Goal: Task Accomplishment & Management: Complete application form

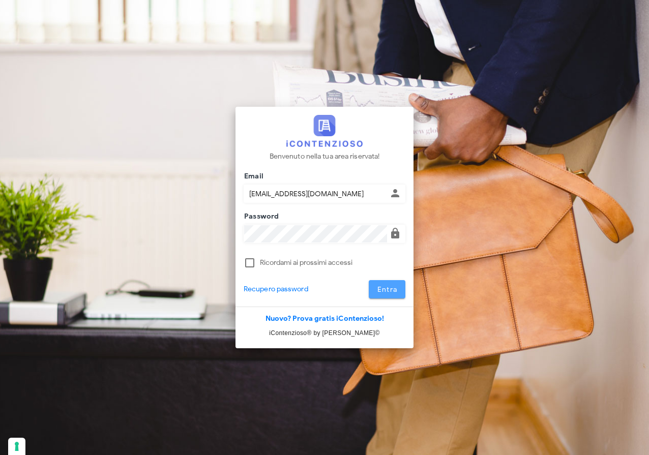
click at [383, 287] on span "Entra" at bounding box center [387, 289] width 21 height 9
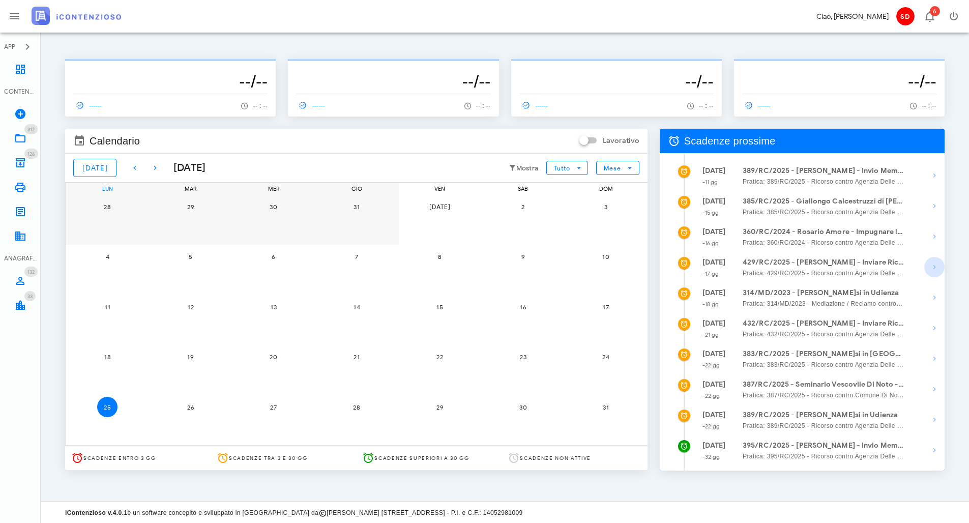
click at [641, 268] on icon "button" at bounding box center [934, 267] width 12 height 12
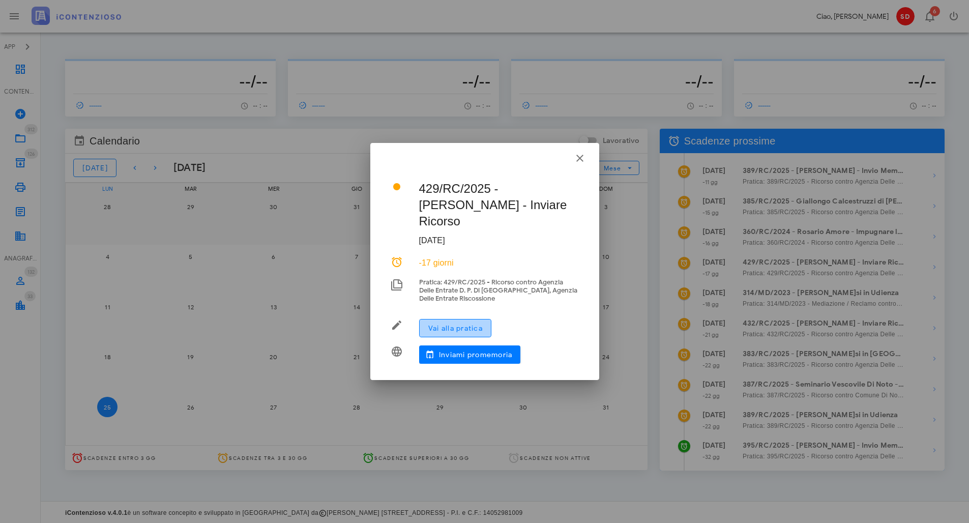
click at [458, 324] on span "Vai alla pratica" at bounding box center [455, 328] width 55 height 9
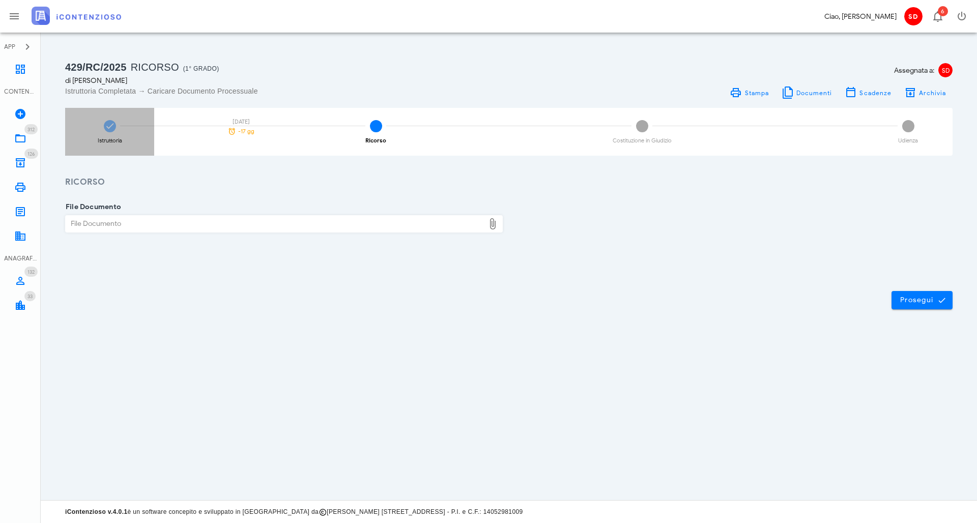
click at [108, 131] on span at bounding box center [110, 126] width 12 height 12
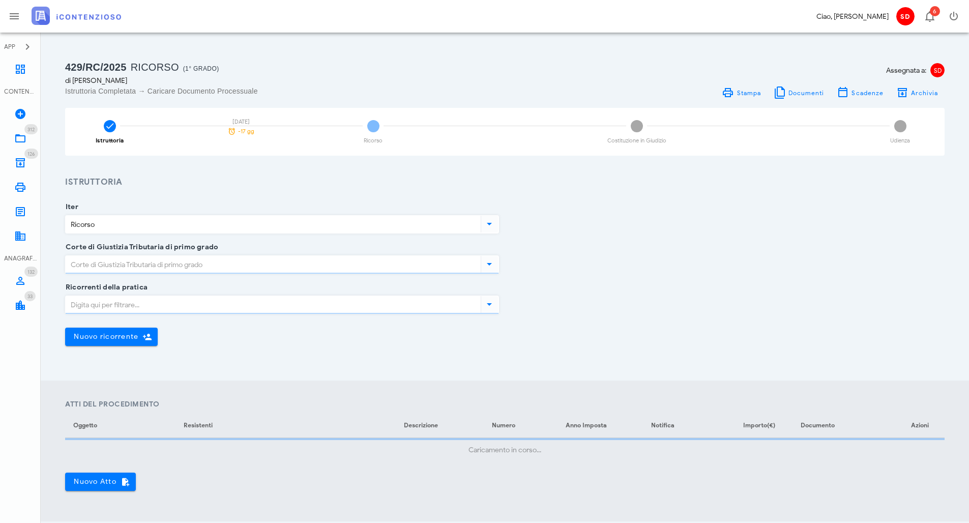
type input "Siracusa"
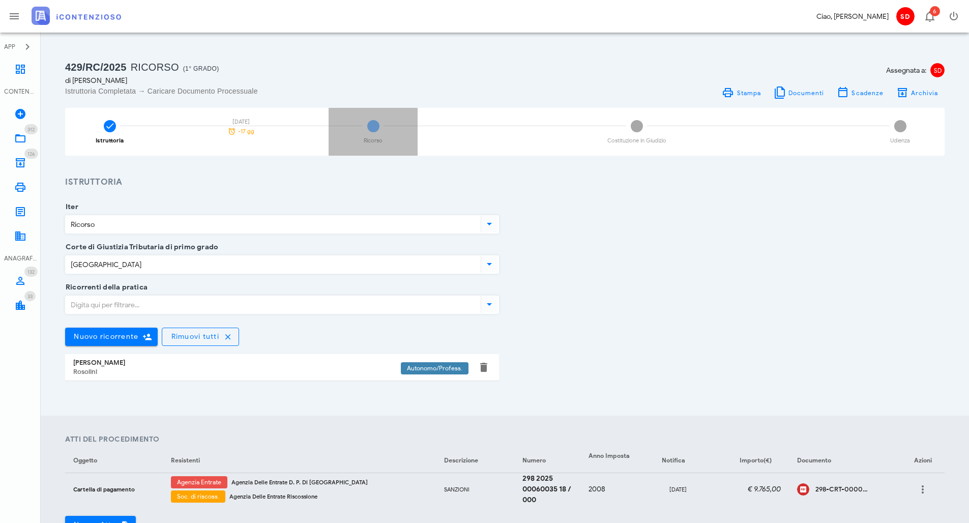
click at [374, 126] on span "2" at bounding box center [373, 126] width 12 height 12
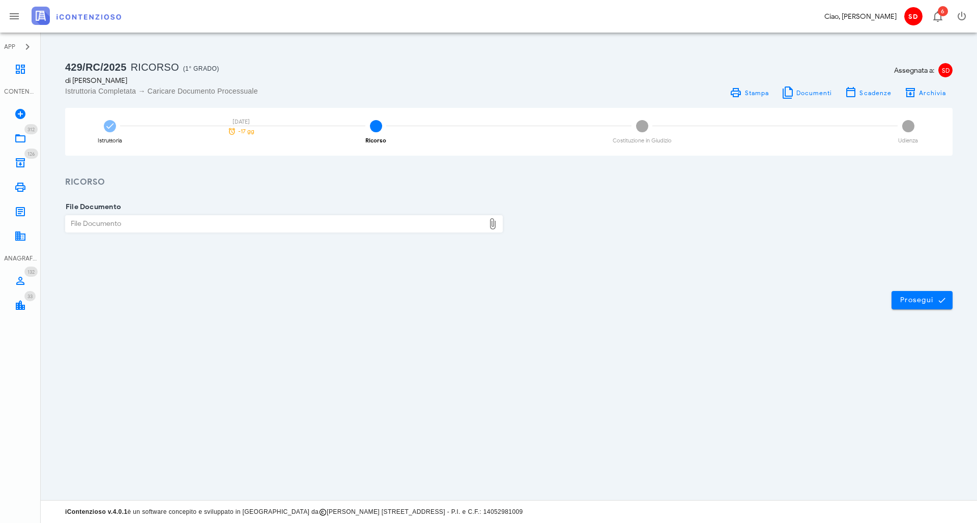
click at [153, 226] on div "File Documento" at bounding box center [275, 224] width 419 height 16
type input "C:\fakepath\Ricorso AC.docx"
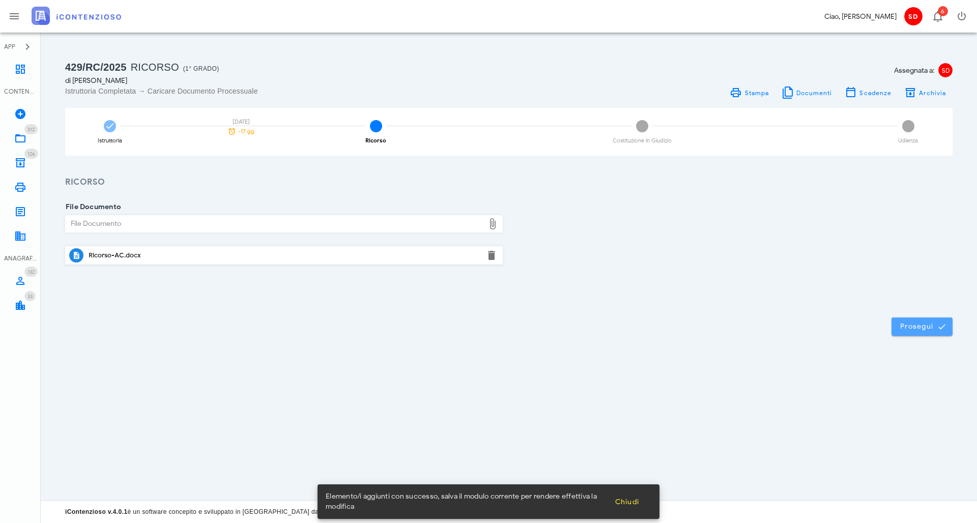
click at [933, 323] on span "Prosegui" at bounding box center [921, 326] width 45 height 9
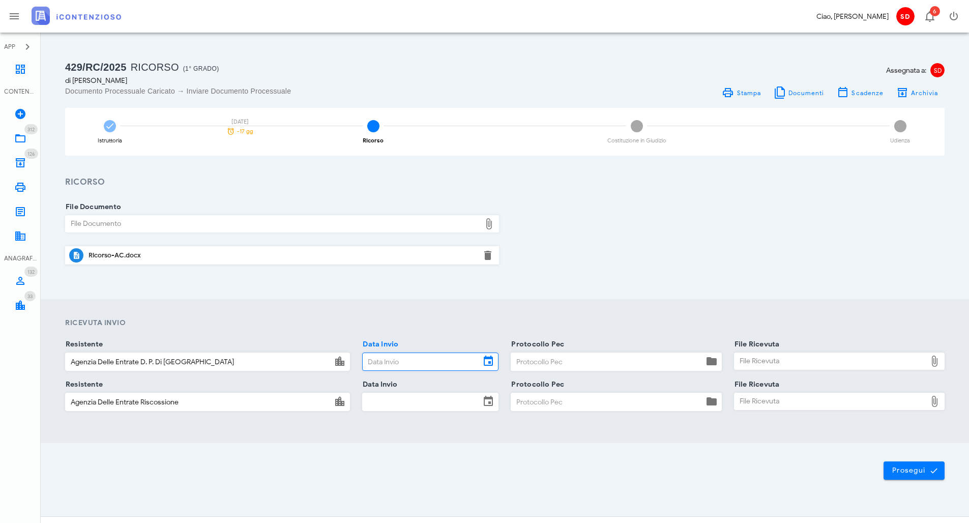
click at [422, 356] on input "Data Invio" at bounding box center [422, 361] width 118 height 17
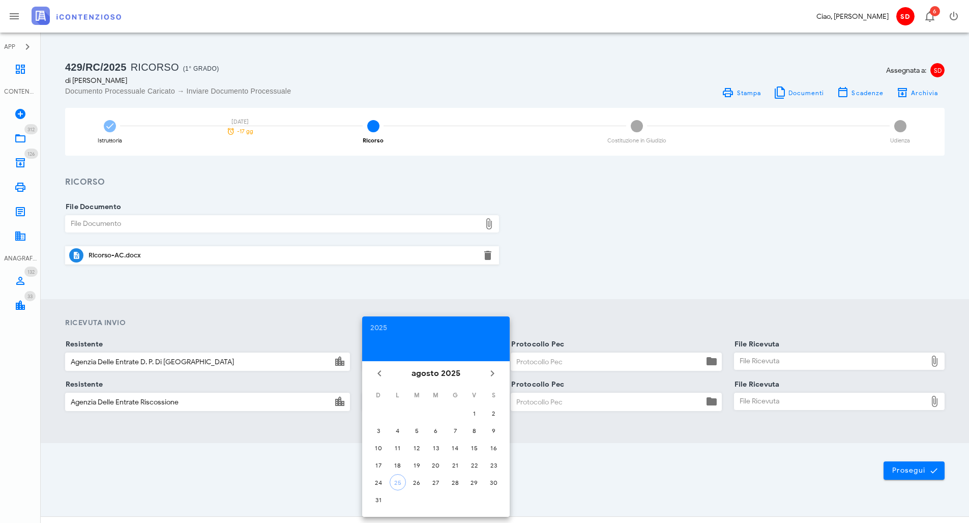
drag, startPoint x: 402, startPoint y: 482, endPoint x: 401, endPoint y: 467, distance: 15.8
click at [401, 482] on div "25" at bounding box center [397, 483] width 15 height 8
type input "25/08/2025"
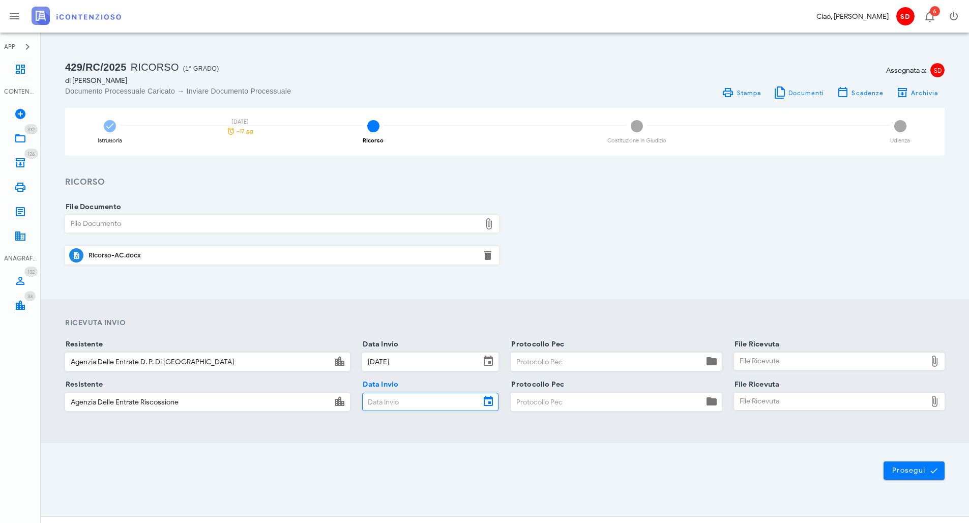
click at [395, 397] on input "Data Invio" at bounding box center [422, 401] width 118 height 17
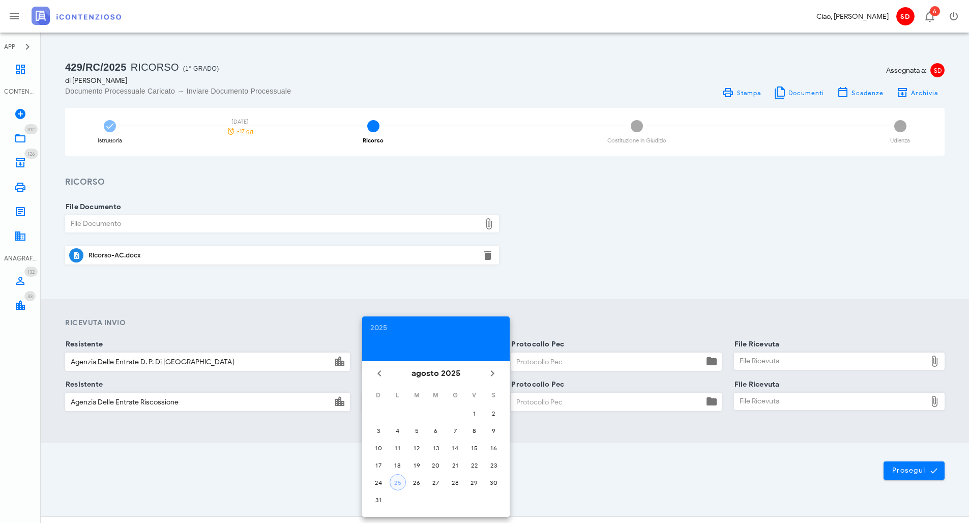
click at [400, 481] on div "25" at bounding box center [397, 483] width 15 height 8
type input "25/08/2025"
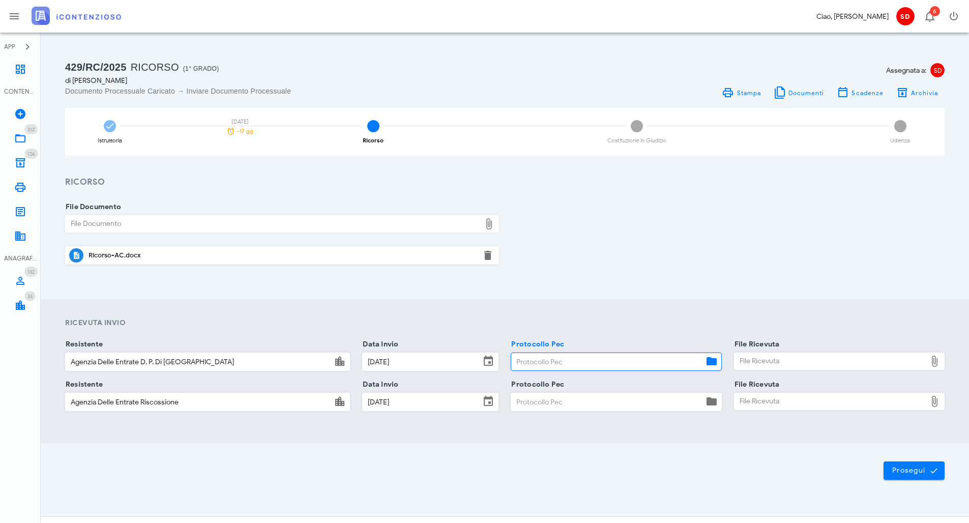
click at [521, 355] on input "Protocollo Pec" at bounding box center [607, 361] width 192 height 17
type input "pec"
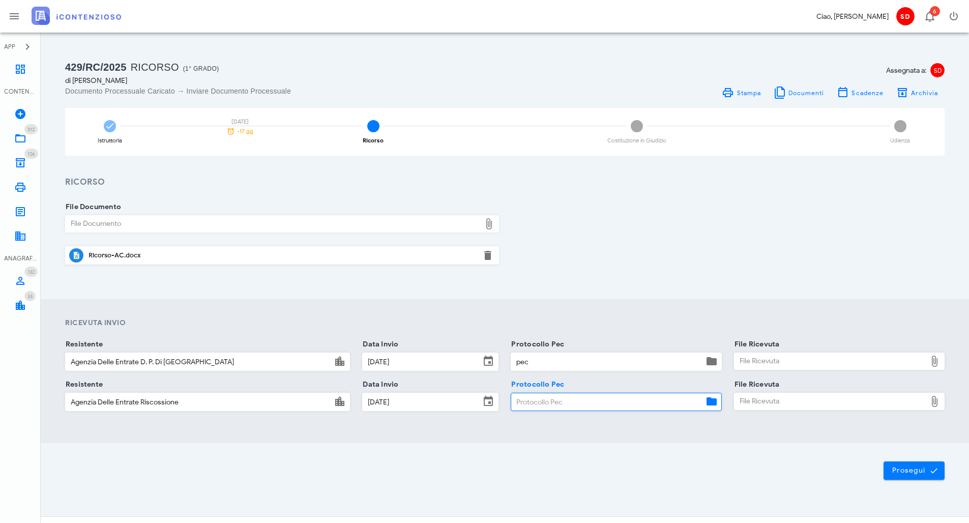
click at [526, 397] on input "Protocollo Pec" at bounding box center [607, 401] width 192 height 17
type input "pec"
click at [767, 360] on div "File Ricevuta" at bounding box center [831, 361] width 192 height 16
type input "C:\fakepath\Consegna pec ADE.pdf"
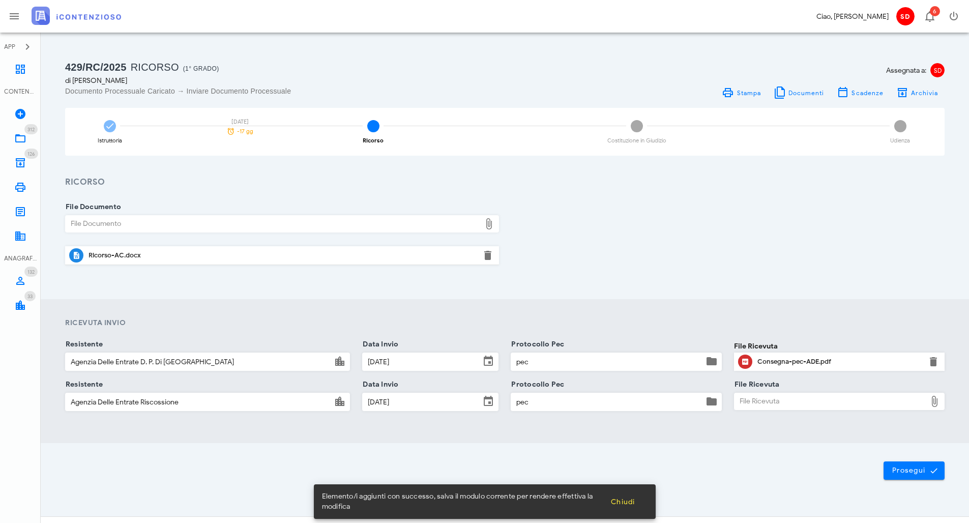
click at [769, 400] on div "File Ricevuta" at bounding box center [831, 401] width 192 height 16
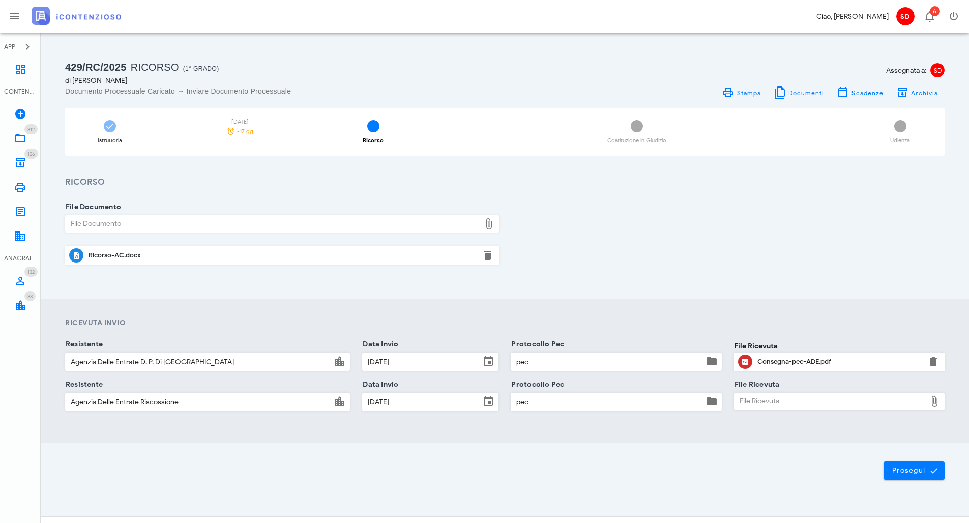
type input "C:\fakepath\Consegna pec ADER.pdf"
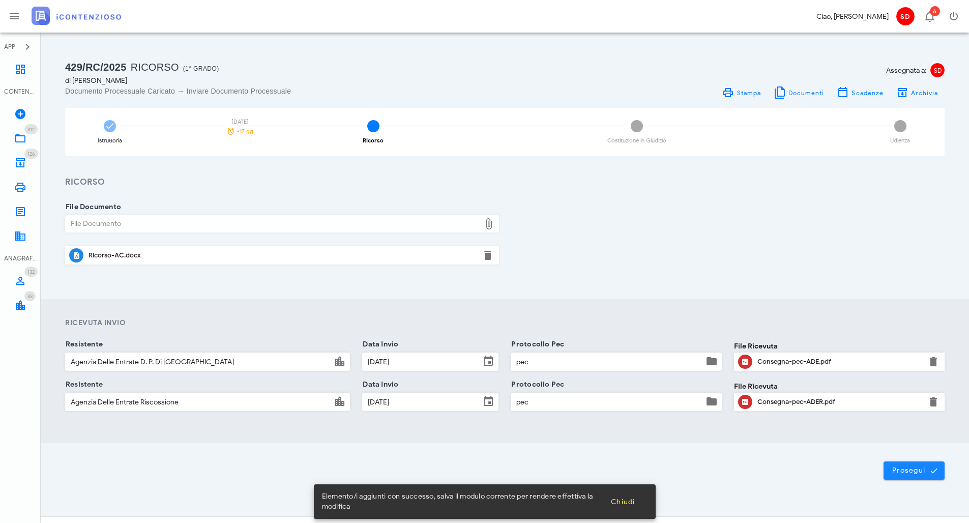
click at [915, 469] on span "Prosegui" at bounding box center [914, 470] width 45 height 9
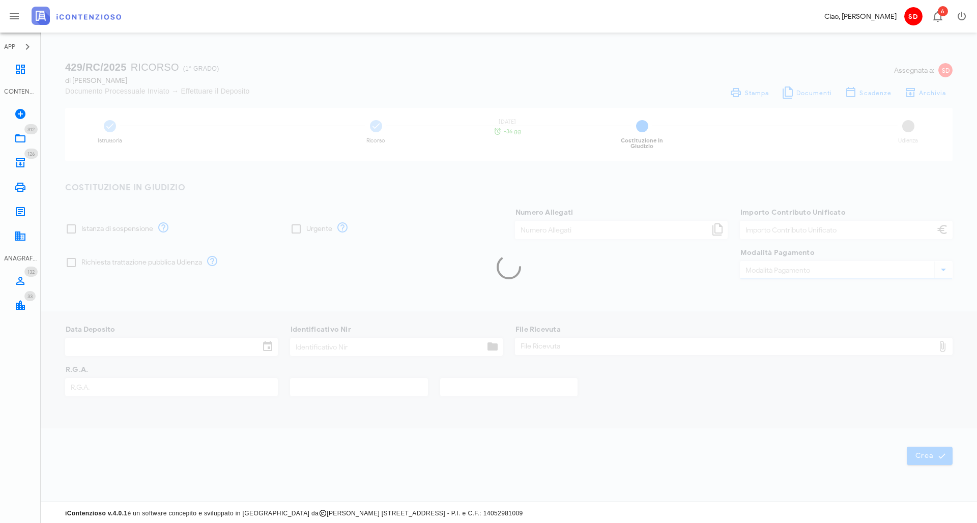
type input "120,00"
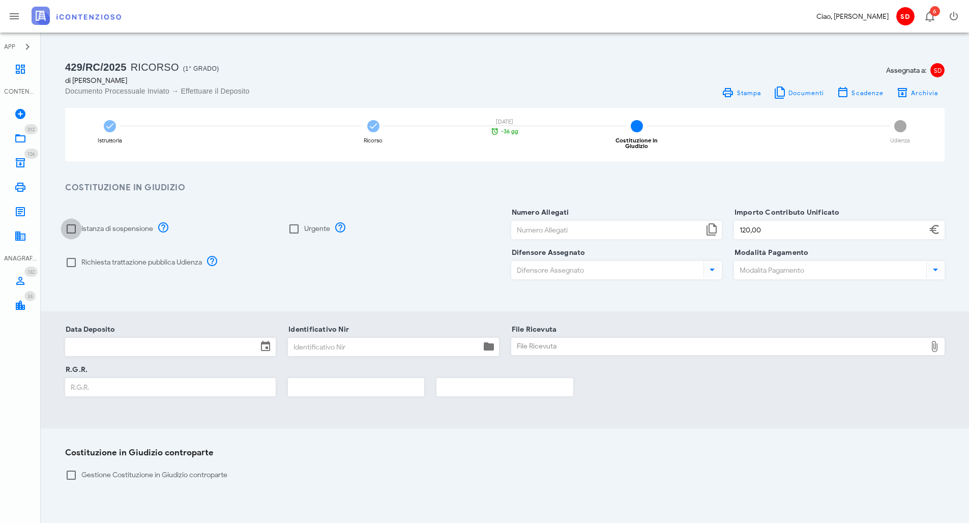
click at [70, 224] on div at bounding box center [71, 228] width 17 height 17
checkbox input "true"
click at [585, 225] on input "Numero Allegati" at bounding box center [608, 229] width 192 height 17
type input "4"
click at [564, 266] on input "Difensore Assegnato" at bounding box center [607, 269] width 190 height 17
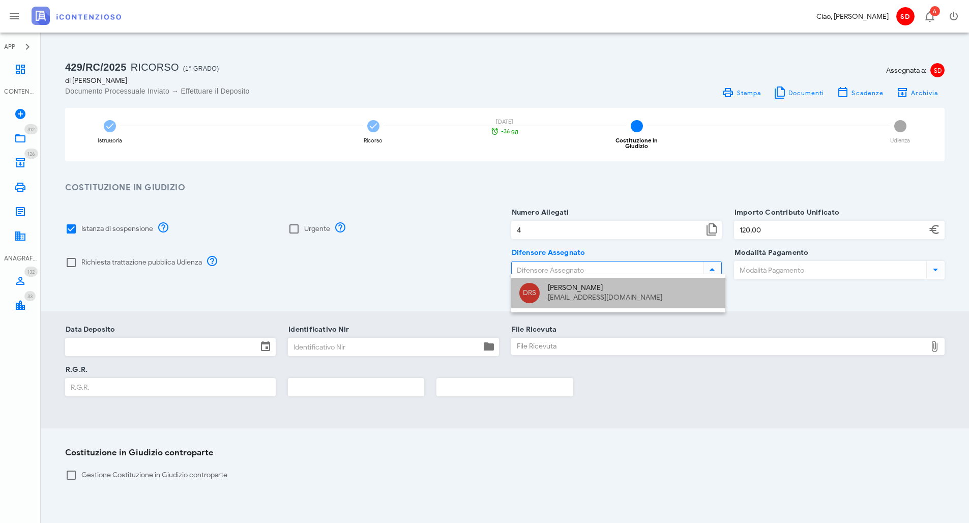
click at [572, 288] on div "Dott. Raffaele Solarino" at bounding box center [632, 288] width 169 height 9
type input "Dott. Raffaele Solarino"
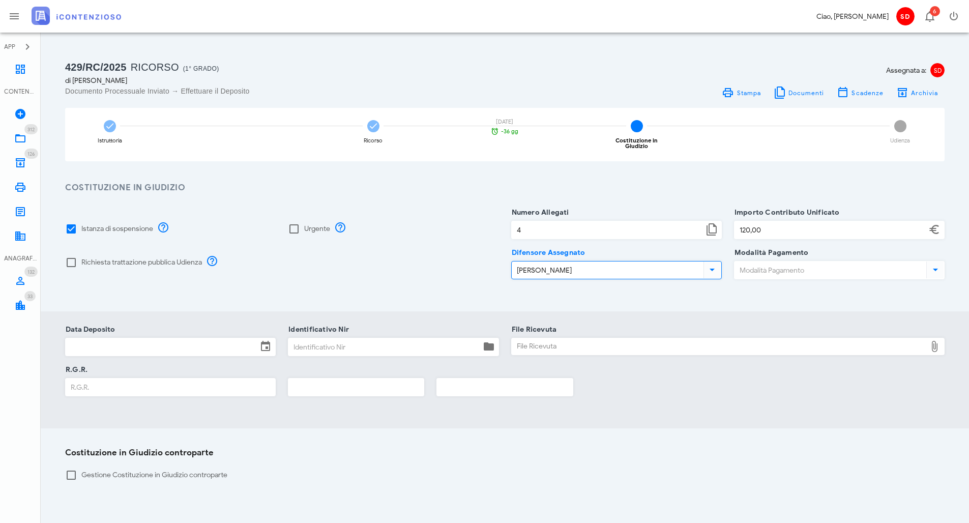
click at [804, 261] on input "Modalità Pagamento" at bounding box center [830, 269] width 190 height 17
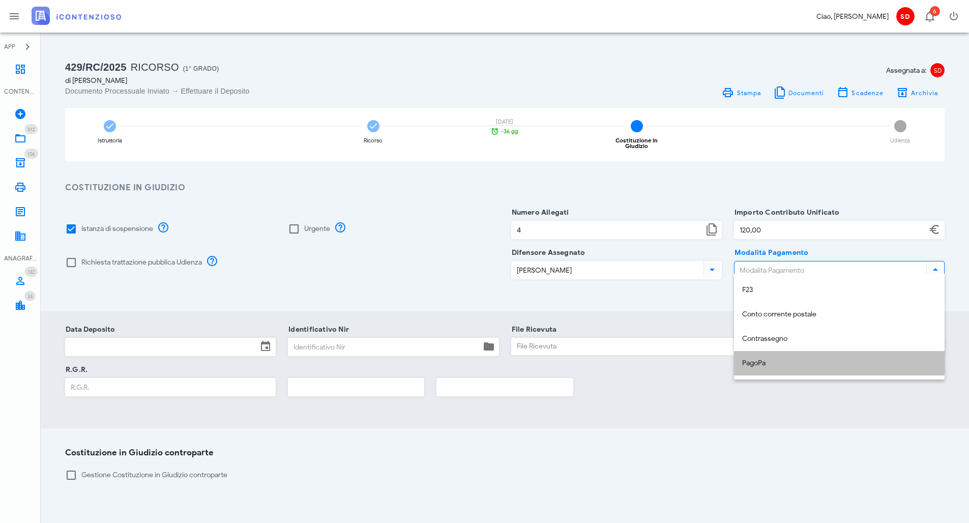
click at [757, 361] on div "PagoPa" at bounding box center [839, 363] width 194 height 9
type input "PagoPa"
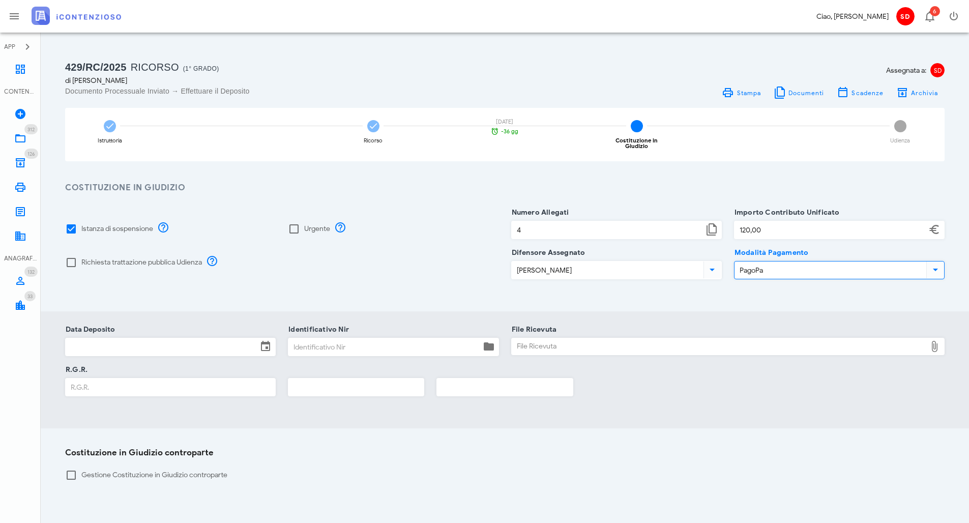
click at [551, 341] on div "File Ricevuta" at bounding box center [719, 346] width 415 height 16
type input "C:\fakepath\Ricevuta_NIR_T-1372714-2025.pdf"
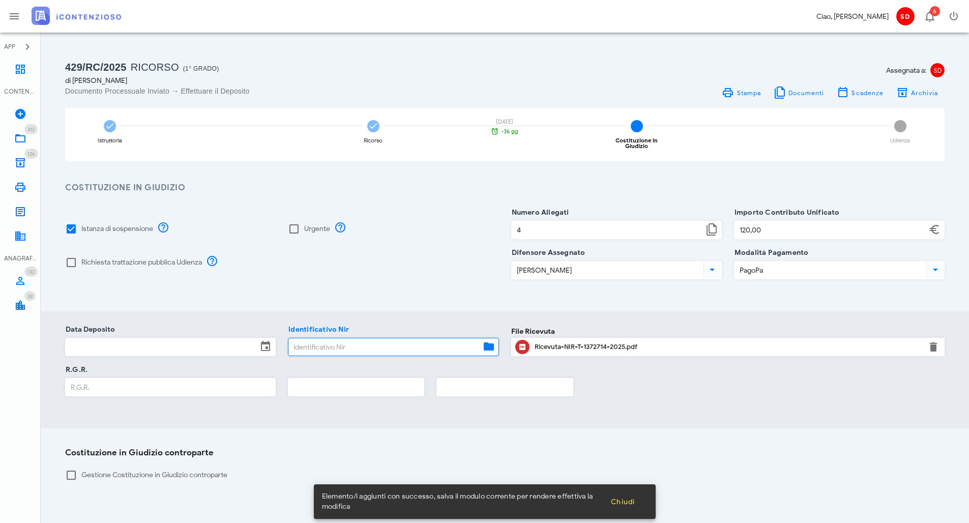
click at [360, 338] on input "Identificativo Nir" at bounding box center [384, 346] width 192 height 17
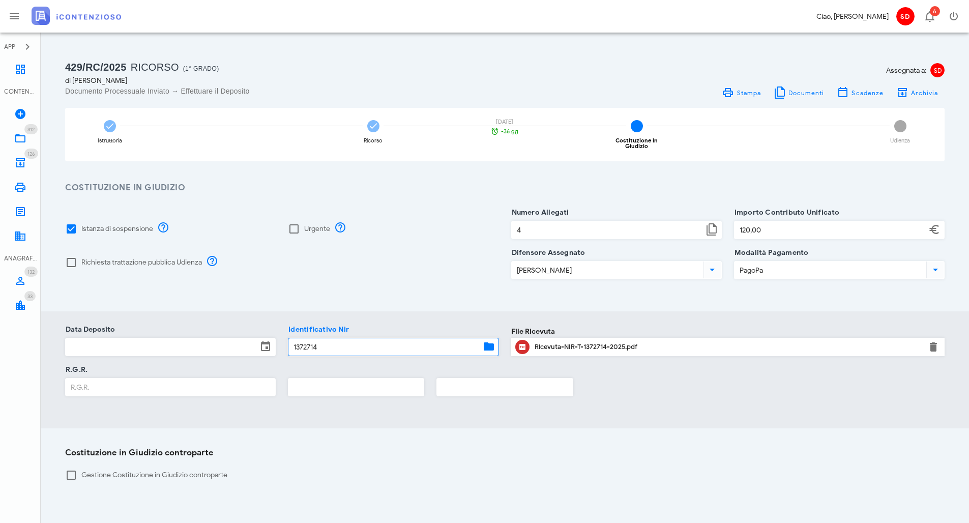
type input "1372714"
click at [265, 341] on icon at bounding box center [265, 346] width 12 height 12
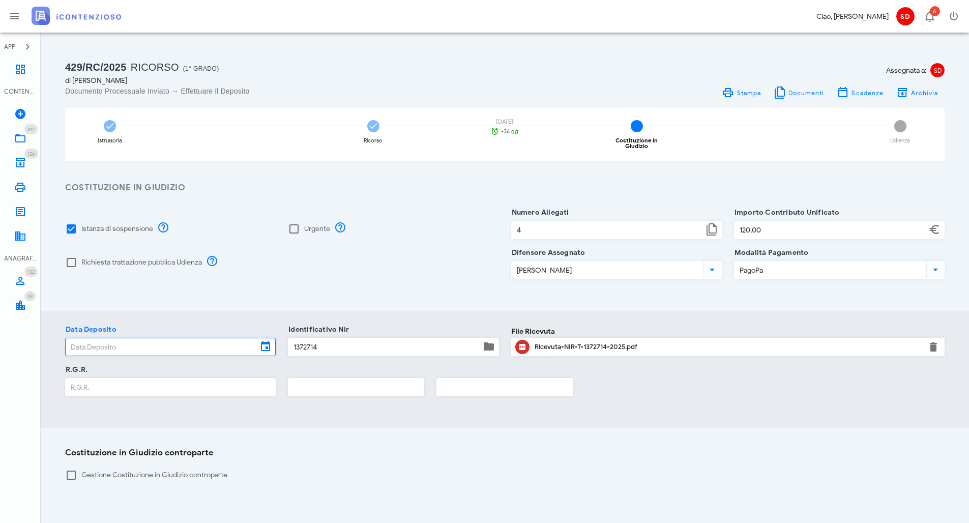
click at [156, 341] on input "Data Deposito" at bounding box center [162, 346] width 192 height 17
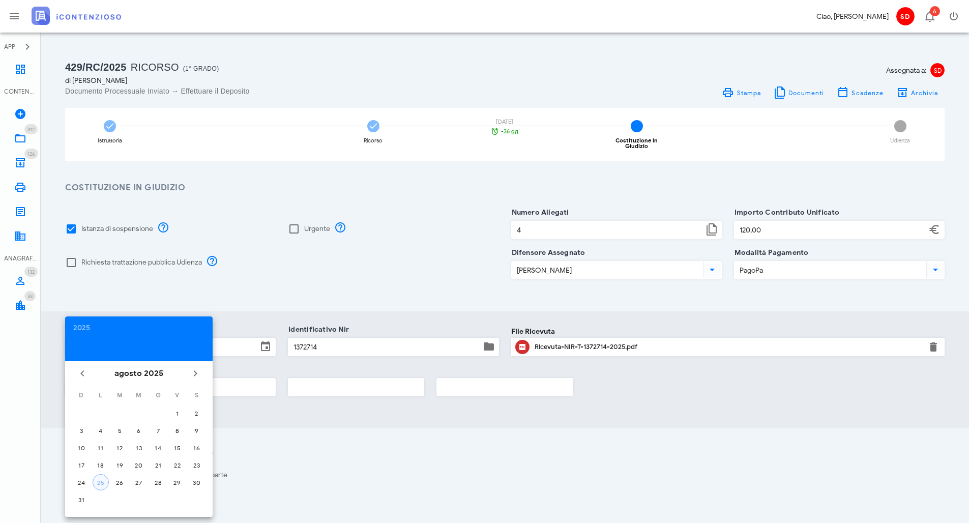
click at [104, 482] on div "25" at bounding box center [100, 483] width 15 height 8
type input "25/08/2025"
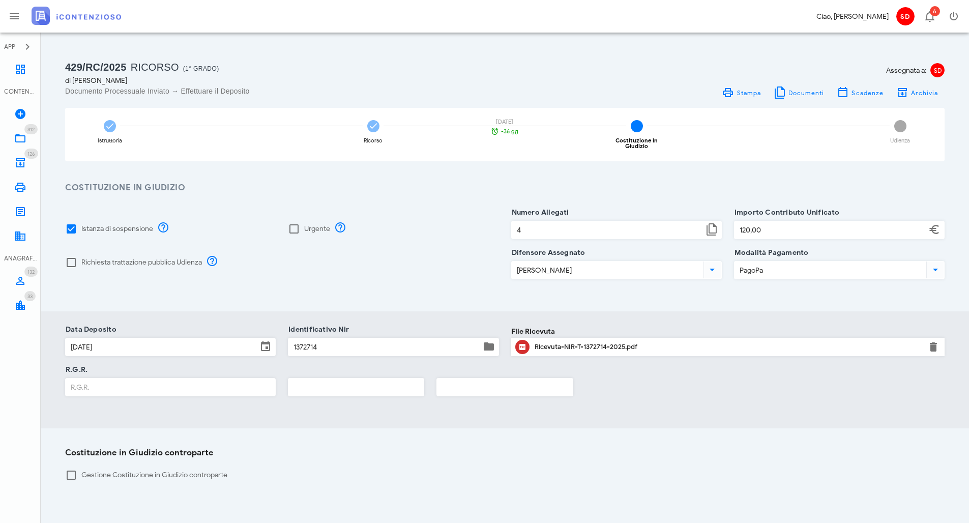
click at [132, 383] on input "R.G.R." at bounding box center [171, 387] width 210 height 17
type input "1"
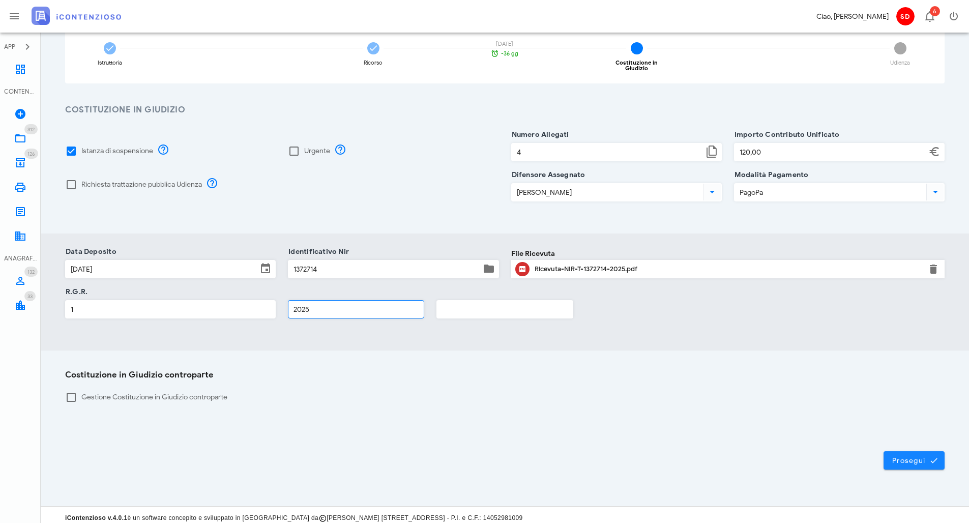
type input "2025"
click at [920, 456] on span "Prosegui" at bounding box center [914, 460] width 45 height 9
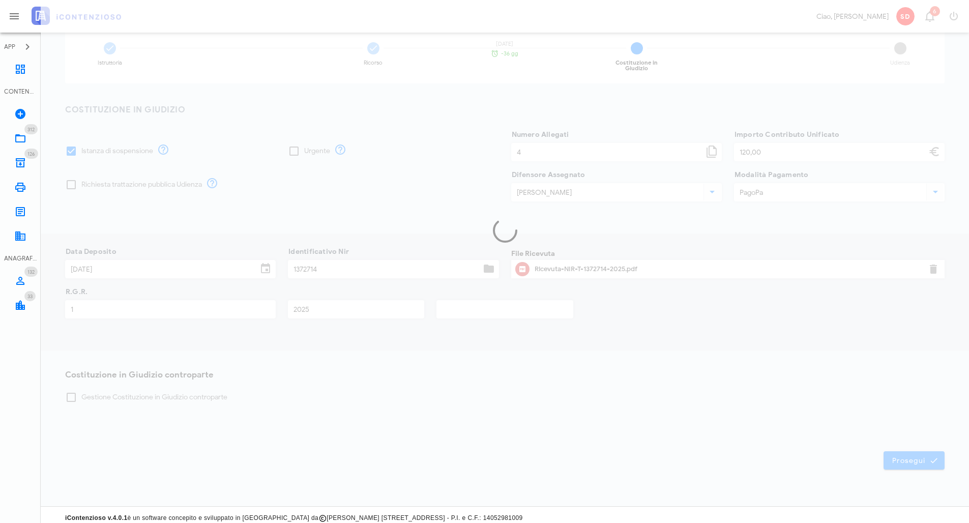
scroll to position [71, 0]
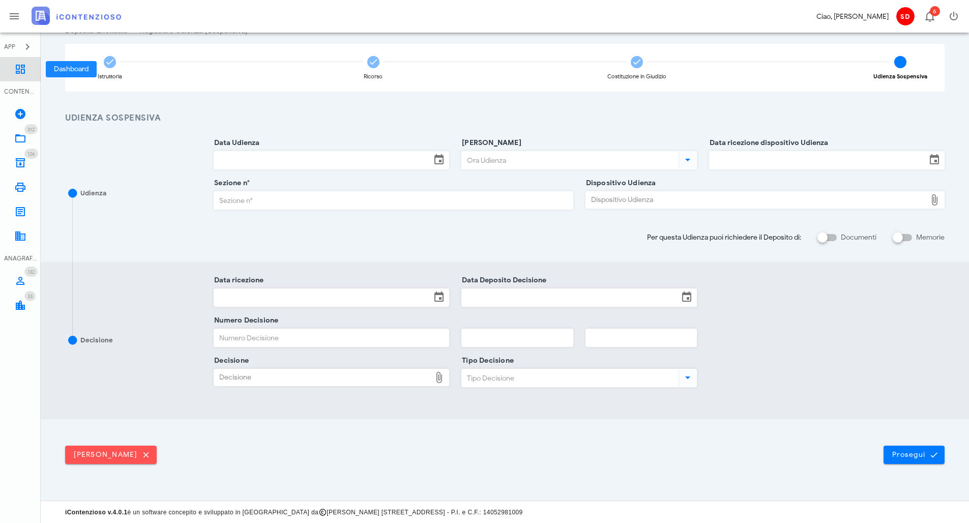
click at [23, 67] on icon at bounding box center [20, 69] width 12 height 12
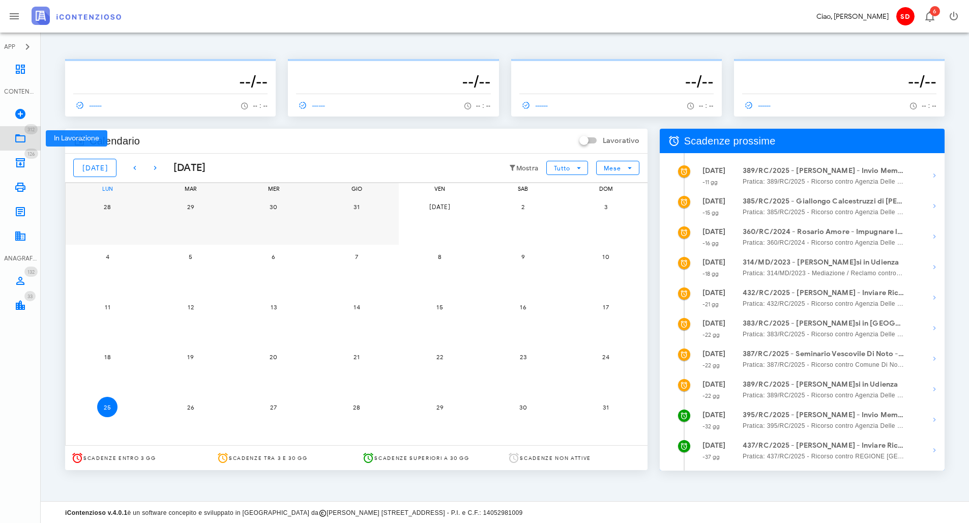
click at [20, 138] on icon at bounding box center [20, 138] width 12 height 12
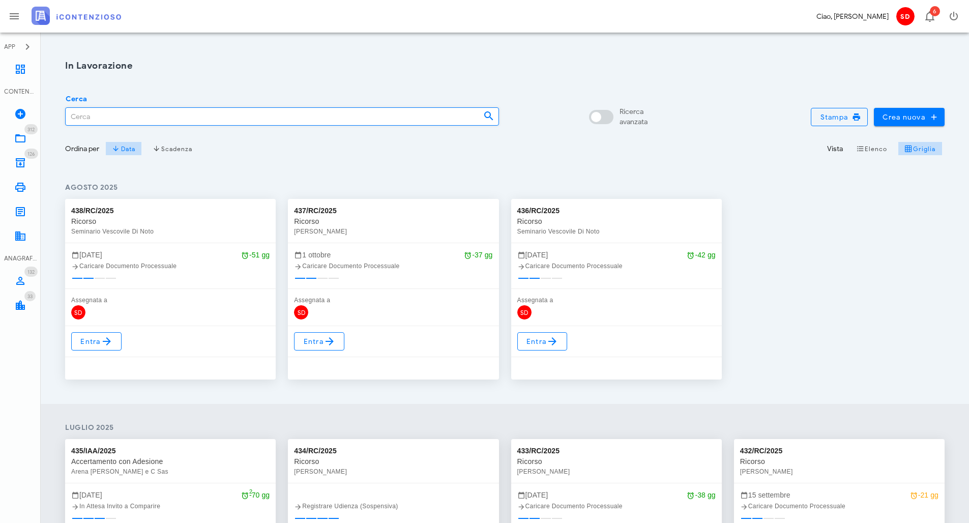
click at [76, 119] on input "Cerca" at bounding box center [271, 116] width 410 height 17
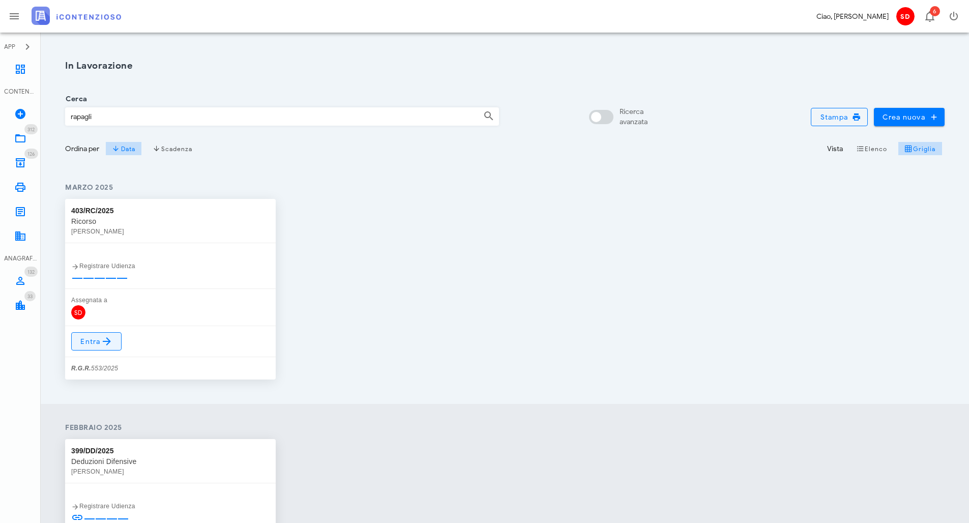
type input "rapagli"
click at [86, 337] on span "Entra" at bounding box center [96, 341] width 33 height 12
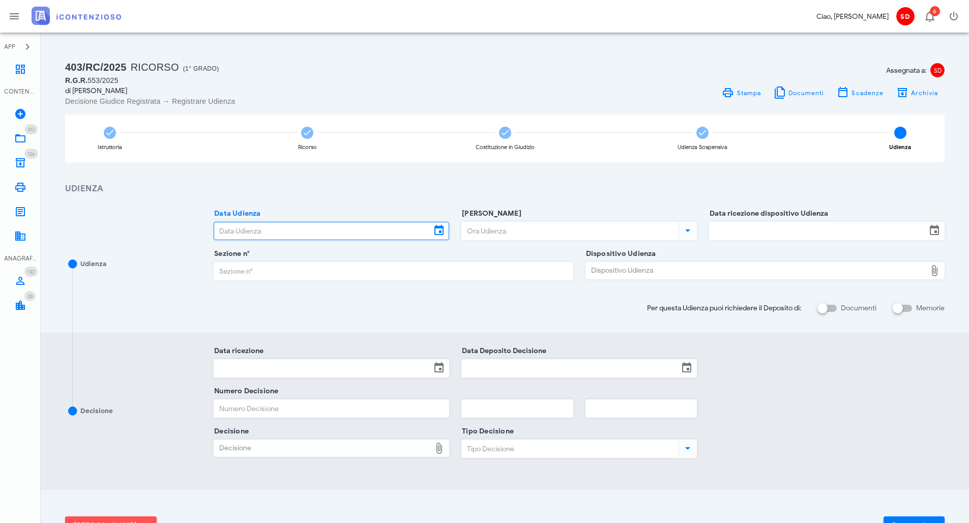
click at [248, 228] on input "Data Udienza" at bounding box center [322, 230] width 217 height 17
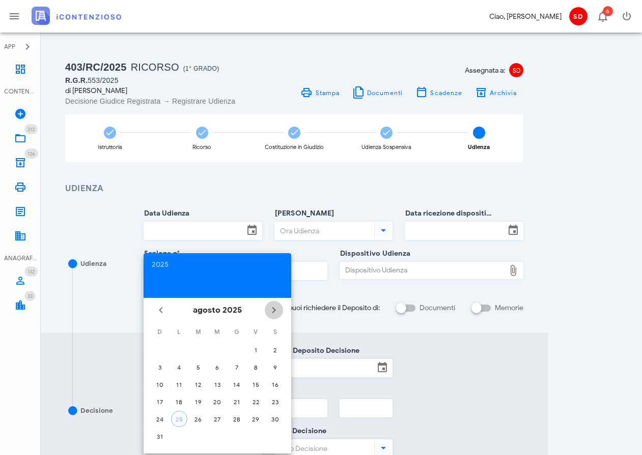
click at [274, 307] on icon "Il prossimo mese" at bounding box center [274, 310] width 12 height 12
click at [197, 383] on div "14" at bounding box center [198, 385] width 16 height 8
type input "14/10/2025"
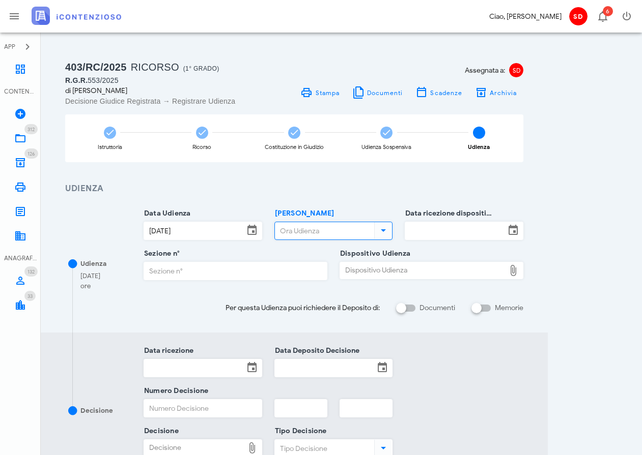
click at [283, 233] on input "Ora Udienza" at bounding box center [324, 230] width 98 height 17
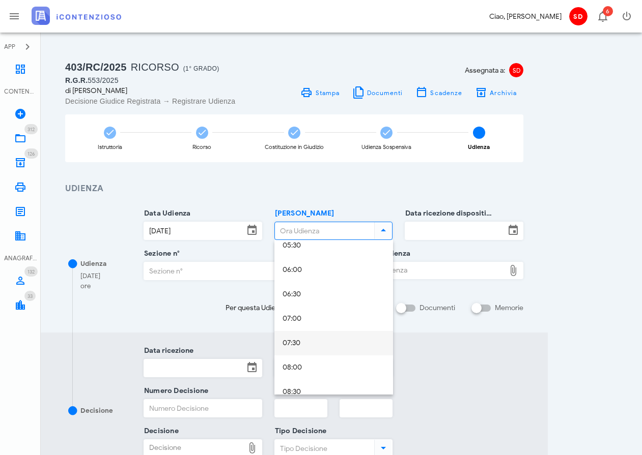
scroll to position [480, 0]
click at [289, 292] on div "10:30" at bounding box center [333, 289] width 102 height 9
type input "10:30"
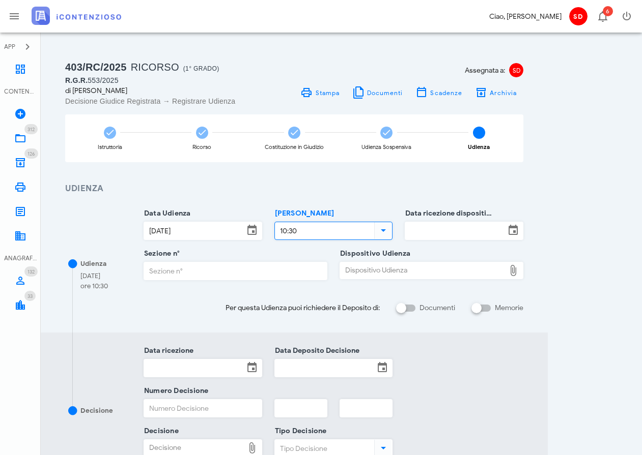
click at [456, 228] on input "Data ricezione dispositivo Udienza" at bounding box center [455, 230] width 100 height 17
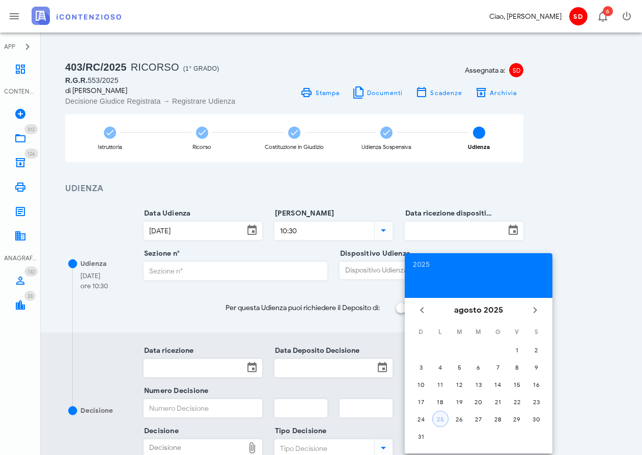
click at [440, 417] on div "25" at bounding box center [439, 420] width 15 height 8
type input "25/08/2025"
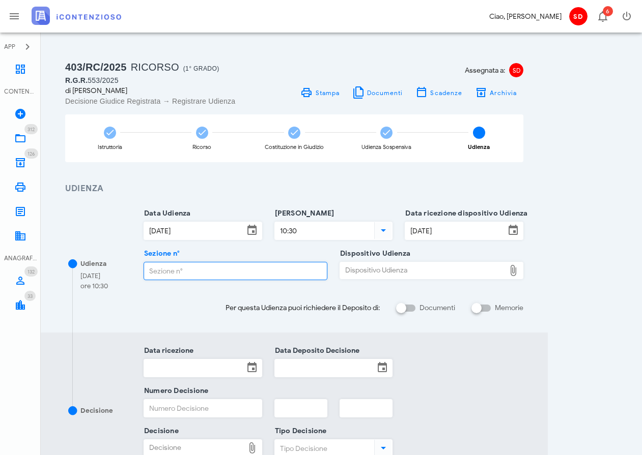
click at [177, 272] on input "Sezione n°" at bounding box center [235, 271] width 183 height 17
type input "3"
click at [405, 270] on div "Dispositivo Udienza" at bounding box center [422, 271] width 165 height 16
type input "C:\fakepath\AvvTratt___553_2025.pdf"
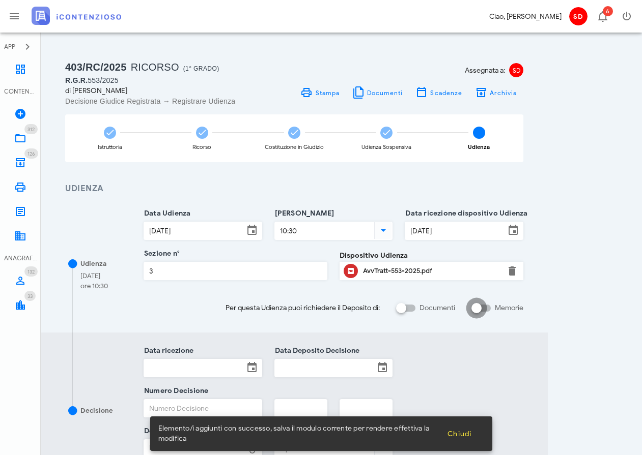
click at [485, 308] on div at bounding box center [476, 308] width 17 height 17
checkbox input "true"
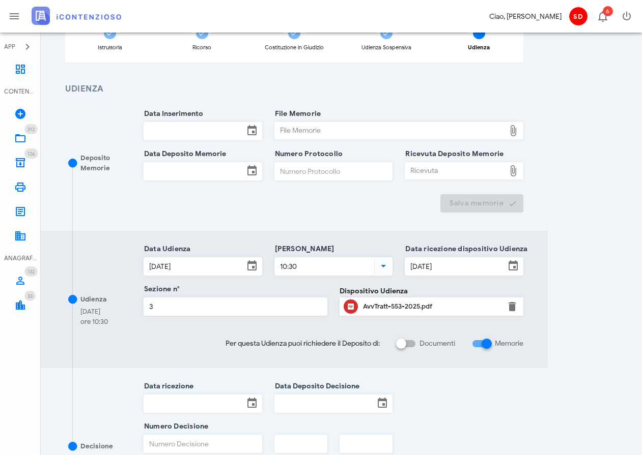
scroll to position [274, 0]
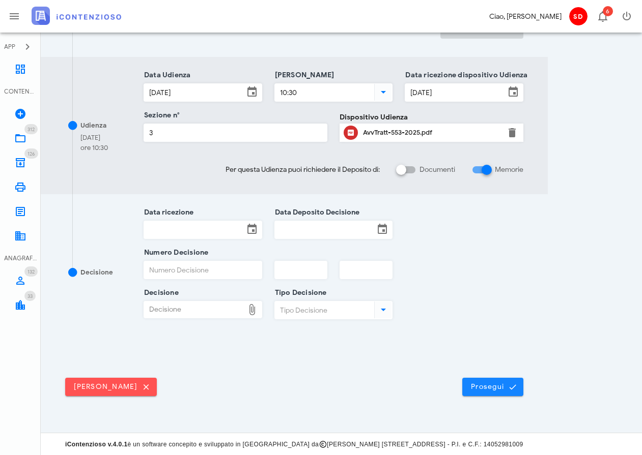
click at [489, 388] on span "Prosegui" at bounding box center [492, 387] width 45 height 9
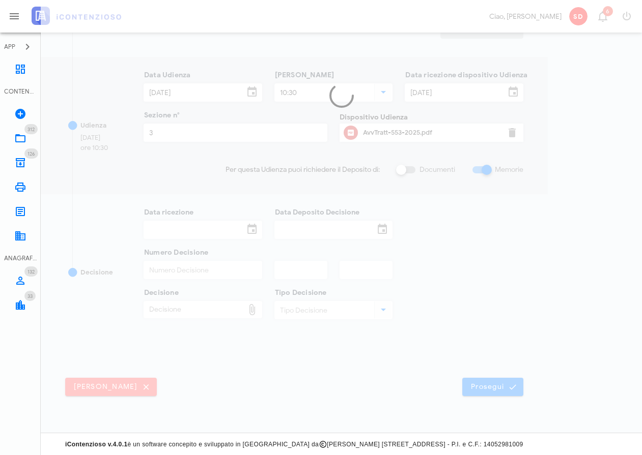
scroll to position [0, 0]
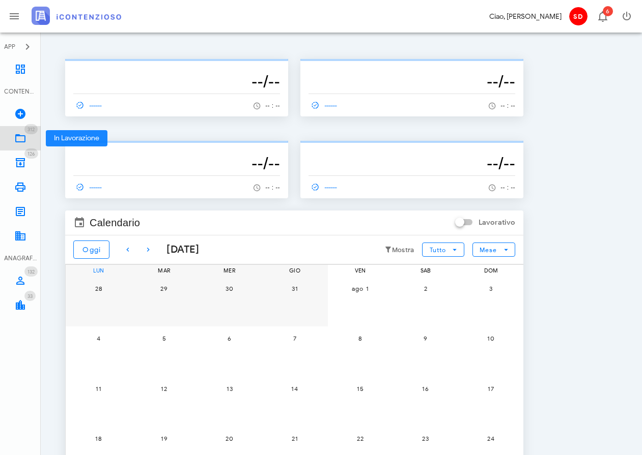
click at [19, 138] on icon at bounding box center [20, 138] width 12 height 12
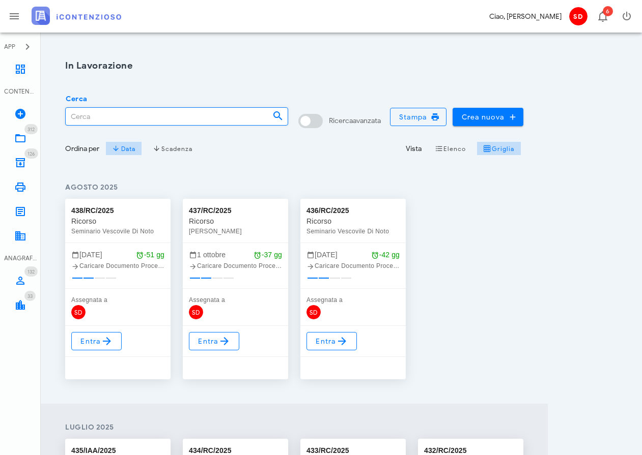
click at [81, 118] on input "Cerca" at bounding box center [165, 116] width 198 height 17
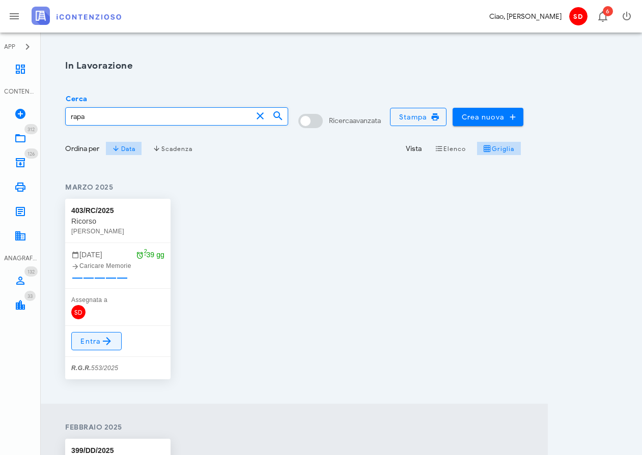
type input "rapa"
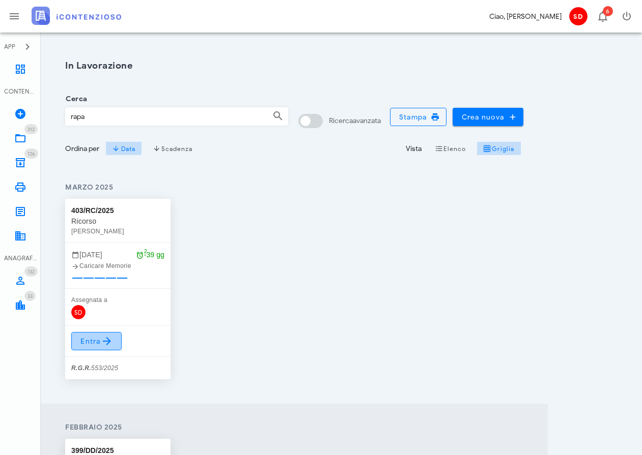
click at [94, 340] on span "Entra" at bounding box center [96, 341] width 33 height 12
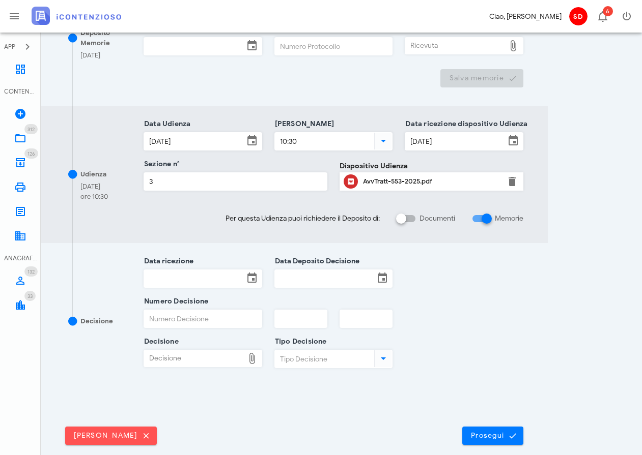
scroll to position [274, 0]
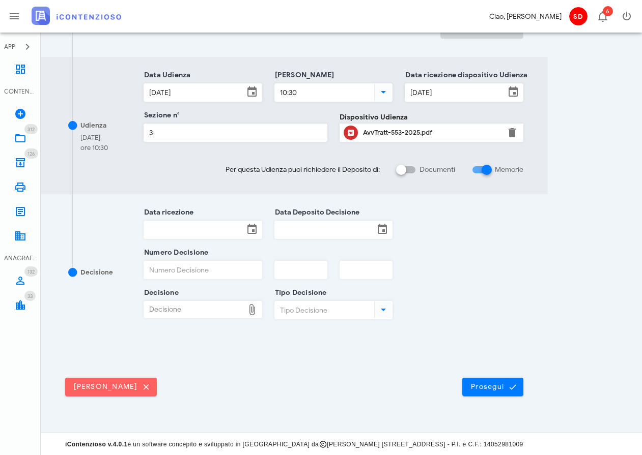
click at [121, 386] on span "[PERSON_NAME]" at bounding box center [110, 387] width 75 height 9
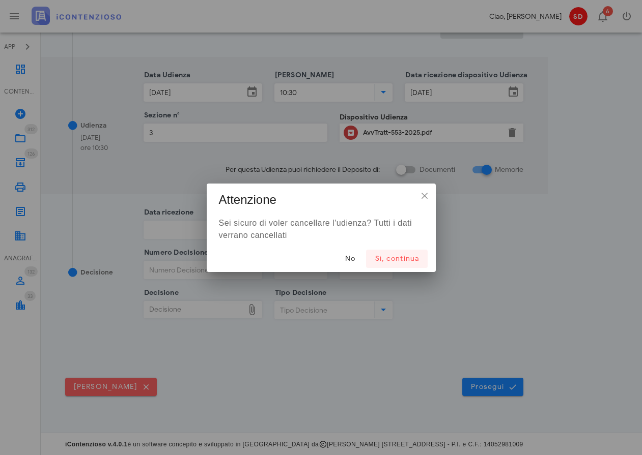
click at [397, 259] on span "Sì, continua" at bounding box center [396, 258] width 45 height 9
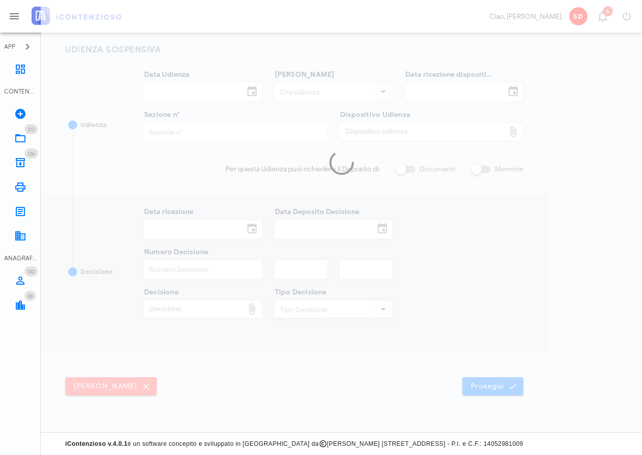
scroll to position [138, 0]
type input "[DATE]"
type input "11:00"
type input "[DATE]"
type input "3"
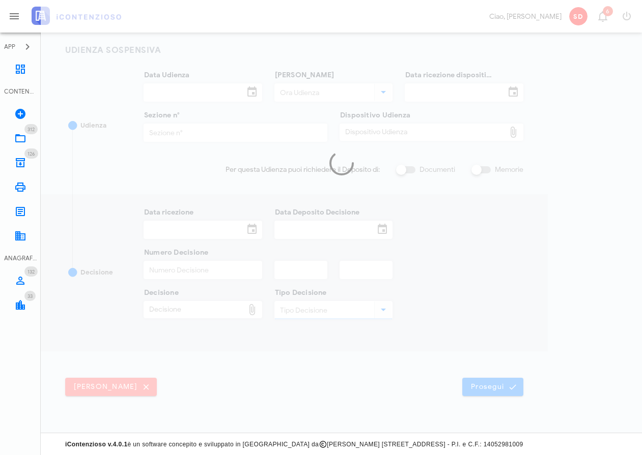
type input "[DATE]"
type input "669"
type input "2025"
type input "3"
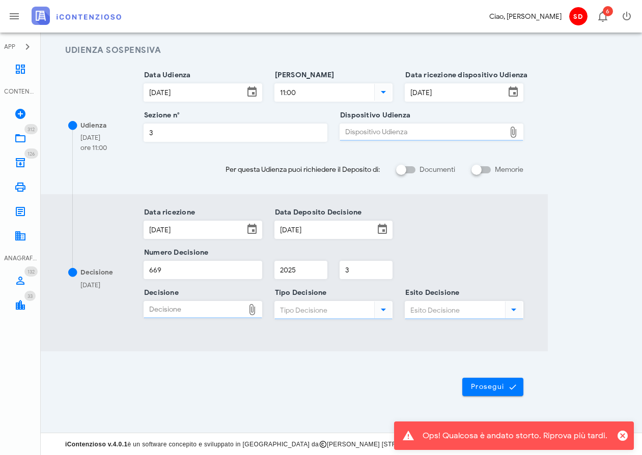
type input "Non accettata"
type input "Ordinanza di sospensione"
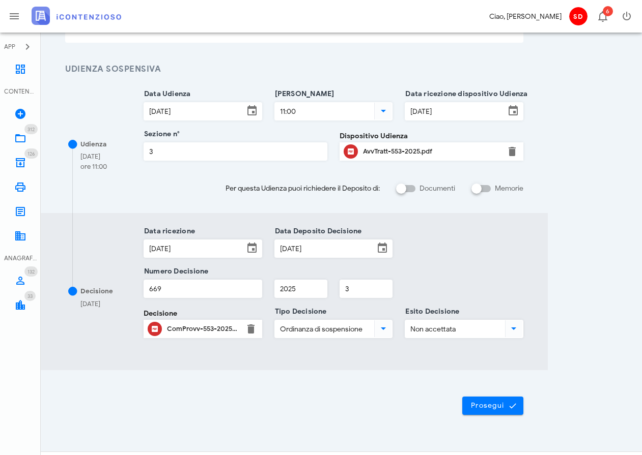
scroll to position [90, 0]
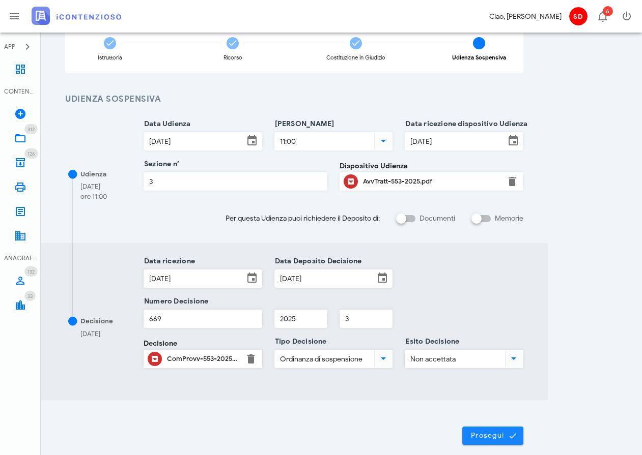
click at [488, 437] on span "Prosegui" at bounding box center [492, 435] width 45 height 9
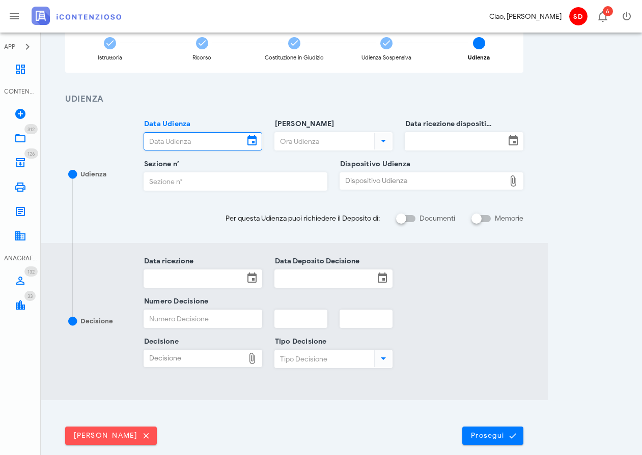
click at [169, 140] on input "Data Udienza" at bounding box center [194, 141] width 100 height 17
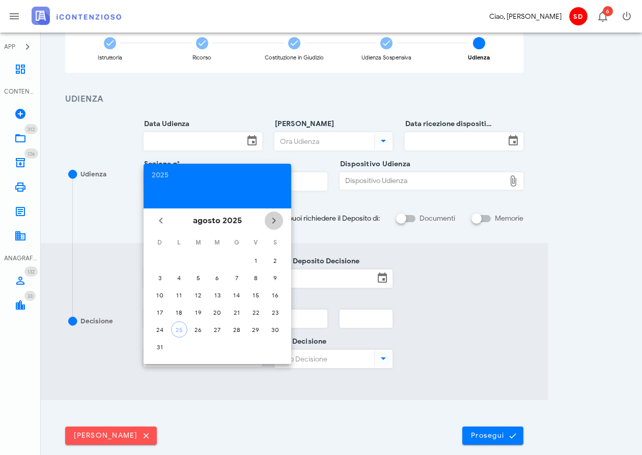
click at [276, 221] on icon "Il prossimo mese" at bounding box center [274, 221] width 12 height 12
click at [199, 295] on div "14" at bounding box center [198, 296] width 16 height 8
type input "[DATE]"
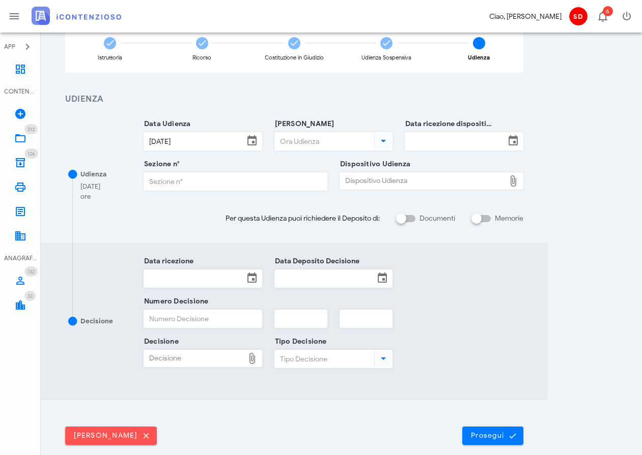
click at [324, 146] on input "[PERSON_NAME]" at bounding box center [324, 141] width 98 height 17
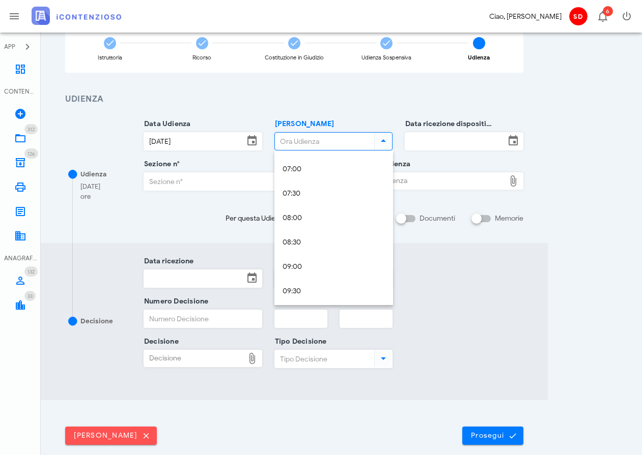
scroll to position [477, 0]
click at [295, 202] on div "10:30" at bounding box center [333, 202] width 102 height 9
type input "10:30"
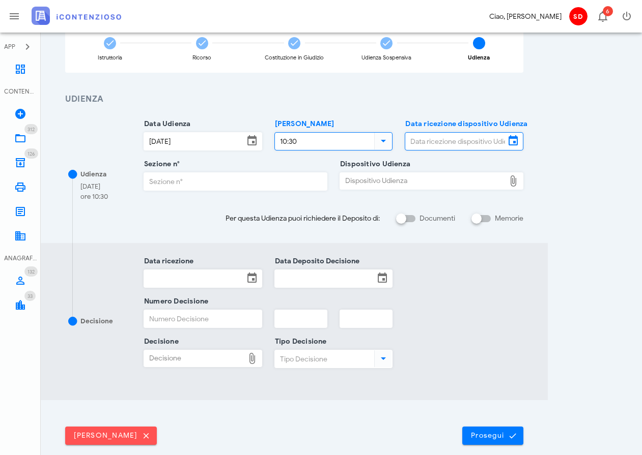
click at [453, 139] on input "Data ricezione dispositivo Udienza" at bounding box center [455, 141] width 100 height 17
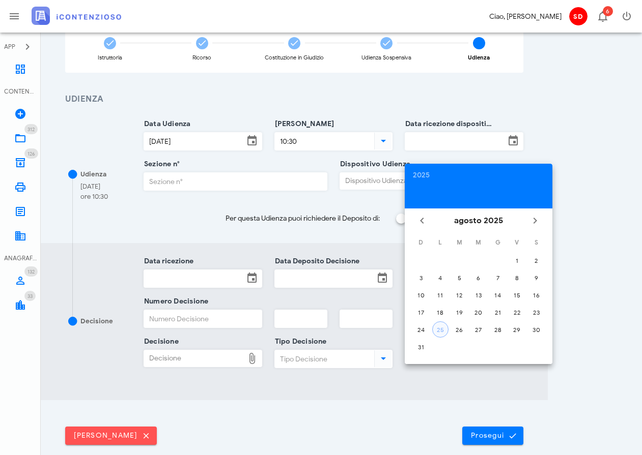
click at [437, 327] on div "25" at bounding box center [439, 330] width 15 height 8
type input "[DATE]"
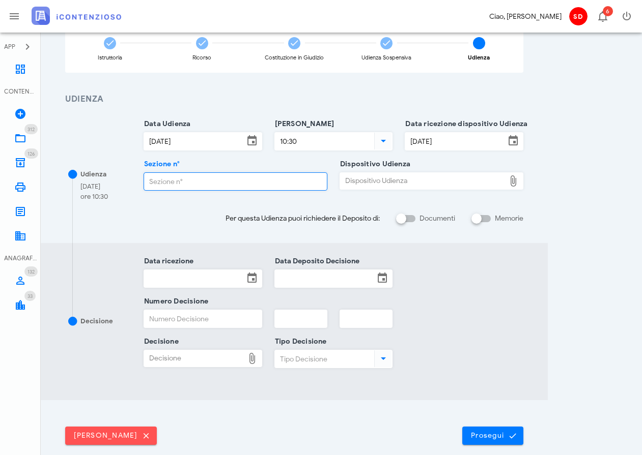
click at [201, 182] on input "Sezione n°" at bounding box center [235, 181] width 183 height 17
type input "3"
click at [410, 182] on div "Dispositivo Udienza" at bounding box center [422, 181] width 165 height 16
type input "C:\fakepath\AvvTratt___553_2025.pdf"
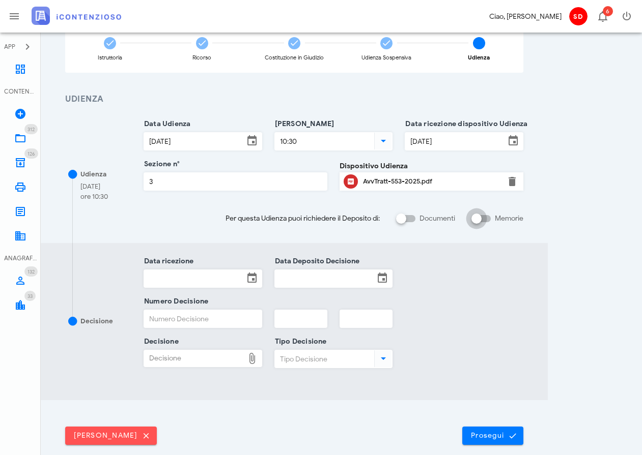
click at [487, 217] on input "Memorie" at bounding box center [480, 219] width 19 height 12
checkbox input "false"
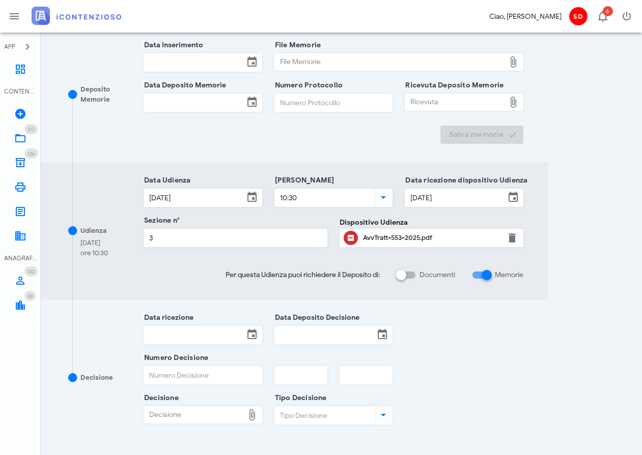
scroll to position [274, 0]
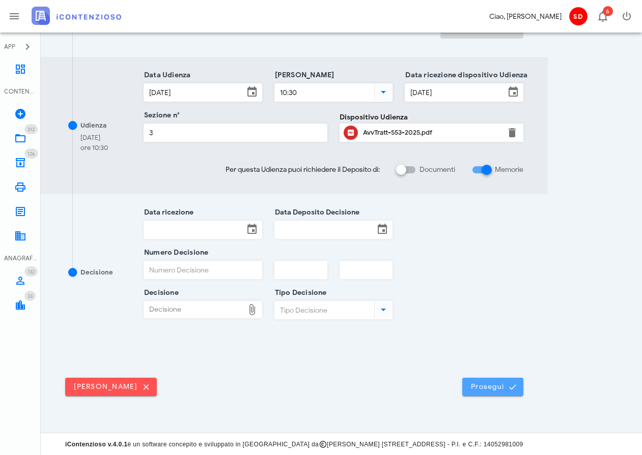
click at [479, 386] on span "Prosegui" at bounding box center [492, 387] width 45 height 9
